Goal: Task Accomplishment & Management: Complete application form

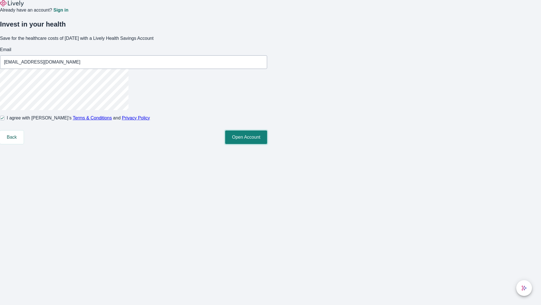
click at [267, 144] on button "Open Account" at bounding box center [246, 137] width 42 height 14
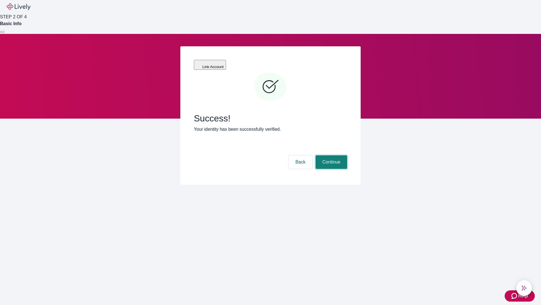
click at [331, 155] on button "Continue" at bounding box center [332, 162] width 32 height 14
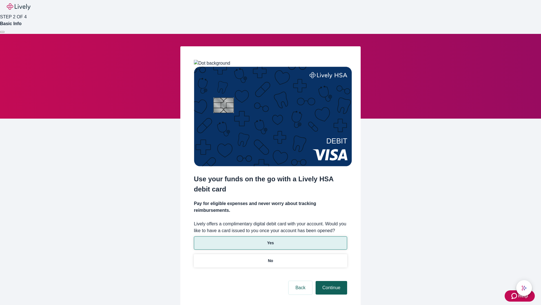
click at [270, 257] on p "No" at bounding box center [270, 260] width 5 height 6
click at [331, 281] on button "Continue" at bounding box center [332, 288] width 32 height 14
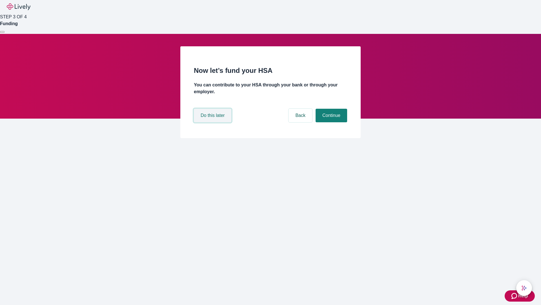
click at [213, 122] on button "Do this later" at bounding box center [213, 116] width 38 height 14
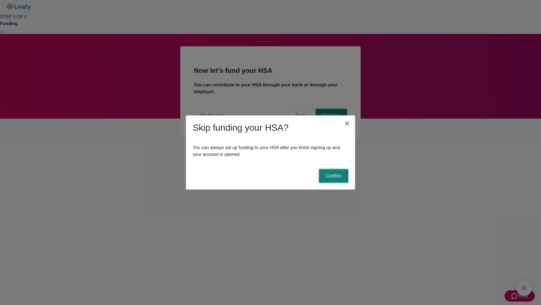
click at [333, 176] on button "Confirm" at bounding box center [333, 176] width 29 height 14
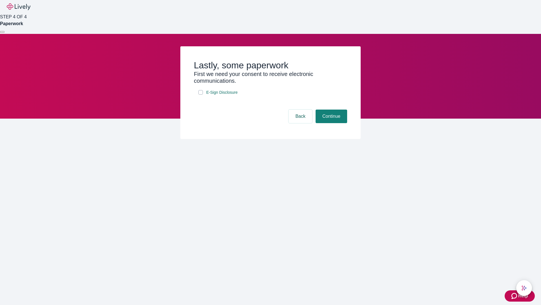
click at [201, 94] on input "E-Sign Disclosure" at bounding box center [201, 92] width 5 height 5
checkbox input "true"
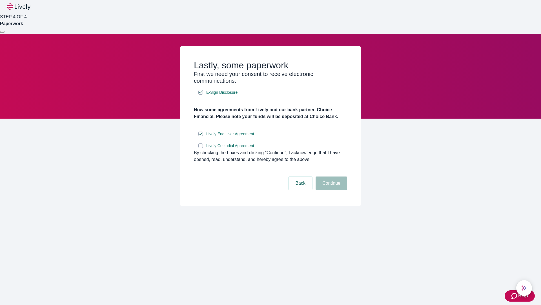
click at [201, 148] on input "Lively Custodial Agreement" at bounding box center [201, 145] width 5 height 5
checkbox input "true"
click at [331, 190] on button "Continue" at bounding box center [332, 183] width 32 height 14
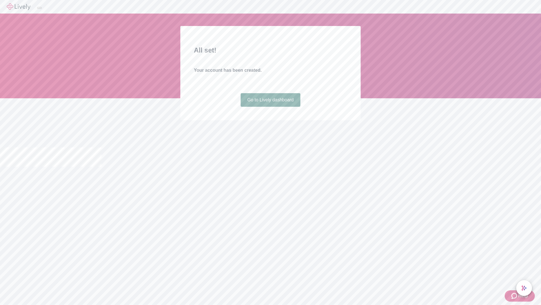
click at [270, 107] on link "Go to Lively dashboard" at bounding box center [271, 100] width 60 height 14
